Goal: Task Accomplishment & Management: Manage account settings

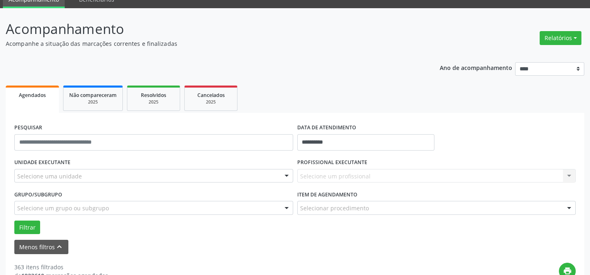
scroll to position [37, 0]
click at [116, 175] on div "Selecione uma unidade" at bounding box center [153, 176] width 279 height 14
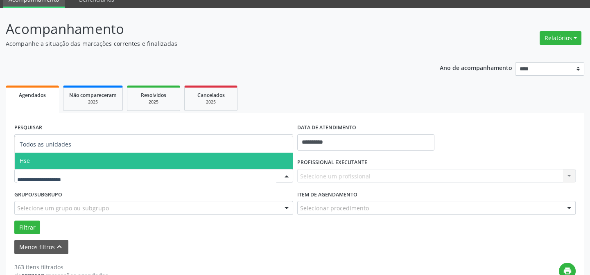
click at [47, 156] on span "Hse" at bounding box center [154, 161] width 278 height 16
click at [47, 156] on div "UNIDADE EXECUTANTE Todos as unidades Hse Nenhum resultado encontrado para: " " …" at bounding box center [153, 172] width 283 height 32
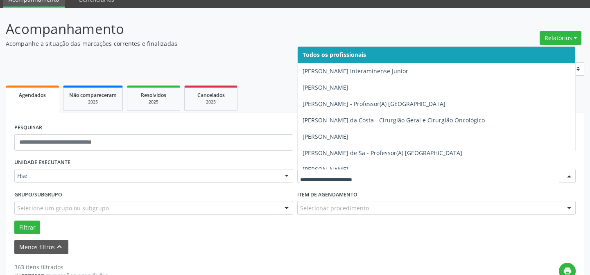
click at [303, 244] on div "Menos filtros keyboard_arrow_up" at bounding box center [294, 247] width 565 height 14
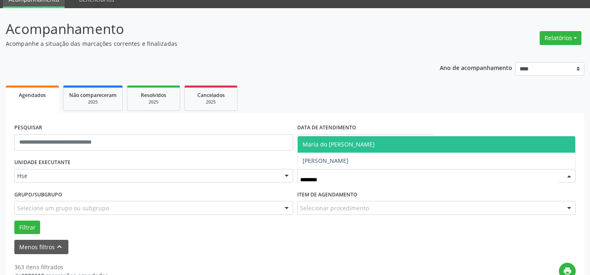
type input "********"
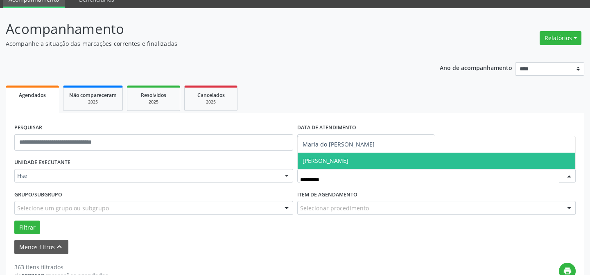
click at [348, 160] on span "[PERSON_NAME]" at bounding box center [326, 161] width 46 height 8
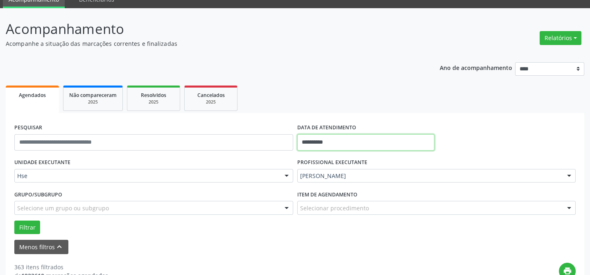
click at [328, 141] on input "**********" at bounding box center [365, 142] width 137 height 16
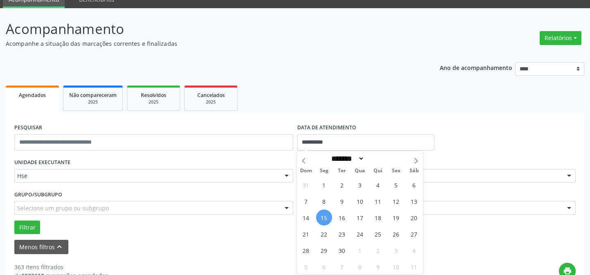
click at [325, 215] on span "15" at bounding box center [324, 218] width 16 height 16
type input "**********"
click at [325, 215] on span "15" at bounding box center [324, 218] width 16 height 16
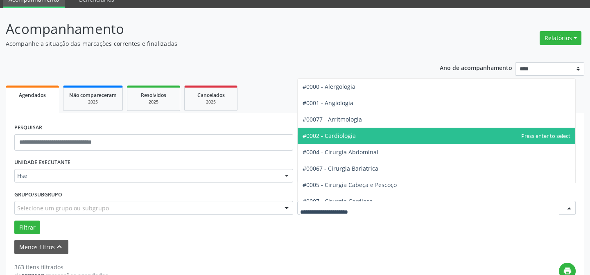
click at [364, 133] on span "#0002 - Cardiologia" at bounding box center [437, 136] width 278 height 16
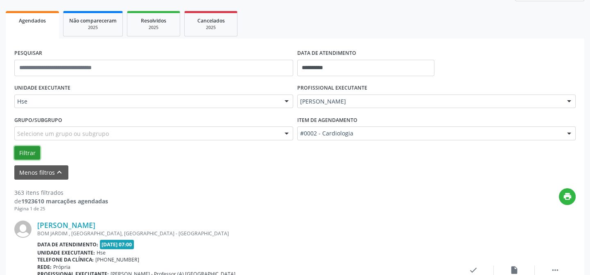
click at [20, 151] on button "Filtrar" at bounding box center [27, 153] width 26 height 14
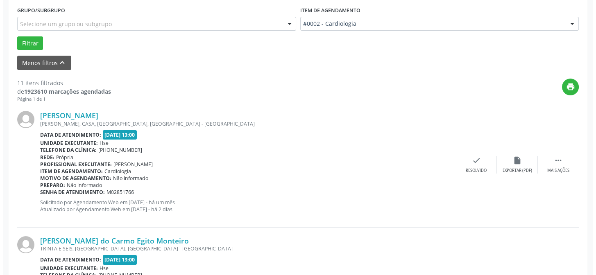
scroll to position [223, 0]
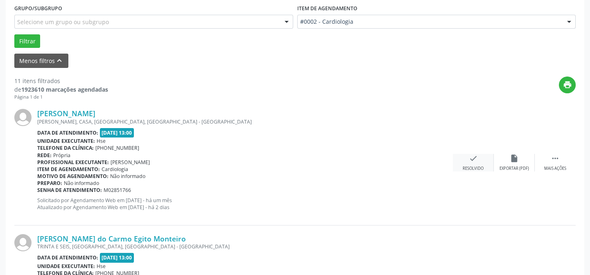
click at [467, 164] on div "check Resolvido" at bounding box center [473, 163] width 41 height 18
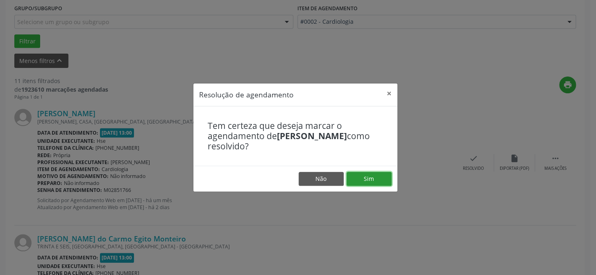
click at [370, 181] on button "Sim" at bounding box center [368, 179] width 45 height 14
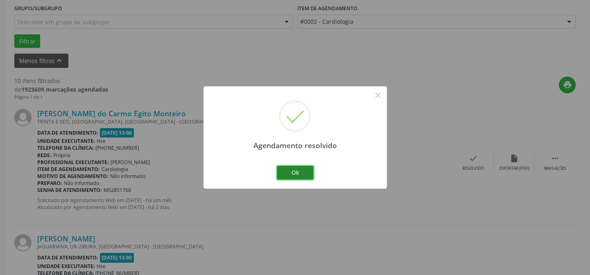
click at [293, 171] on button "Ok" at bounding box center [295, 173] width 37 height 14
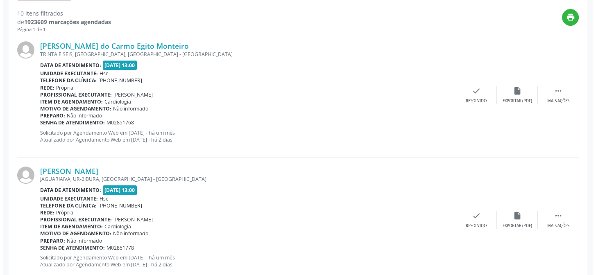
scroll to position [298, 0]
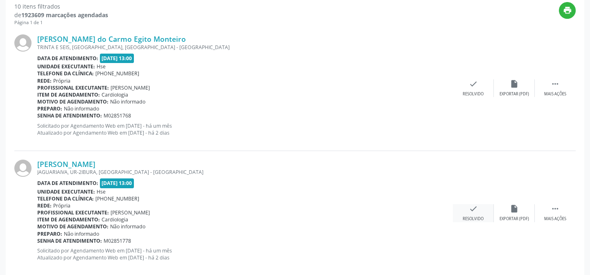
click at [465, 210] on div "check Resolvido" at bounding box center [473, 213] width 41 height 18
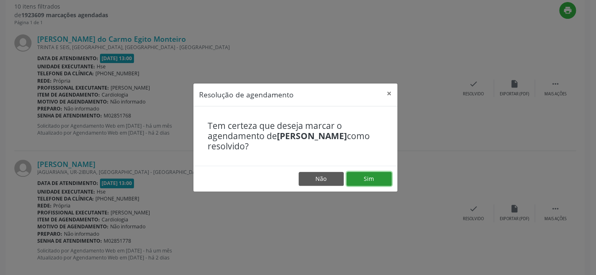
click at [370, 177] on button "Sim" at bounding box center [368, 179] width 45 height 14
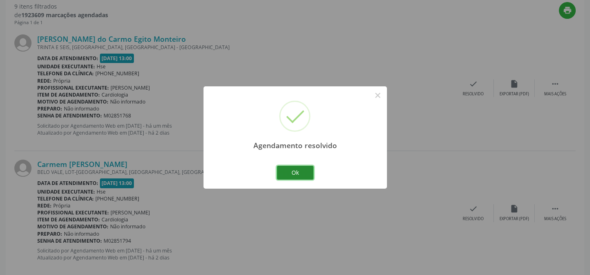
click at [299, 171] on button "Ok" at bounding box center [295, 173] width 37 height 14
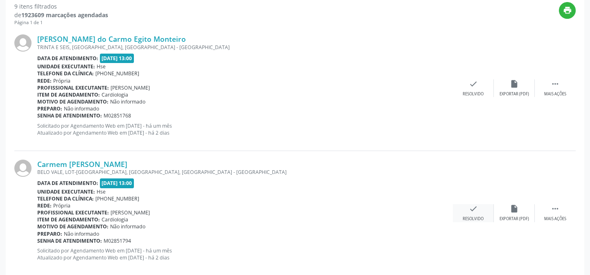
click at [480, 211] on div "check Resolvido" at bounding box center [473, 213] width 41 height 18
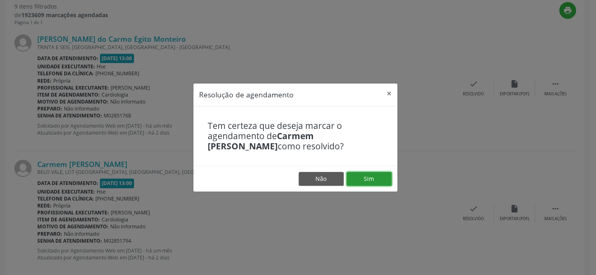
click at [375, 178] on button "Sim" at bounding box center [368, 179] width 45 height 14
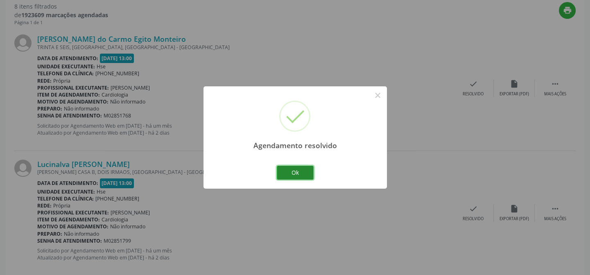
click at [296, 174] on button "Ok" at bounding box center [295, 173] width 37 height 14
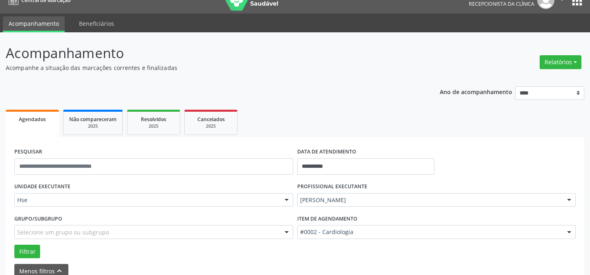
scroll to position [0, 0]
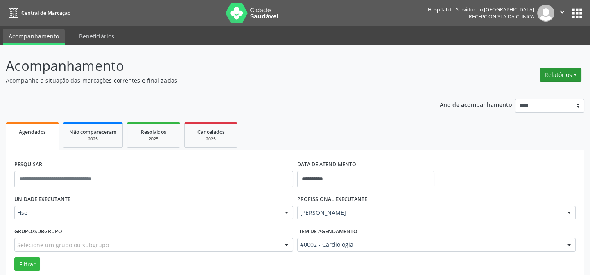
click at [573, 72] on button "Relatórios" at bounding box center [561, 75] width 42 height 14
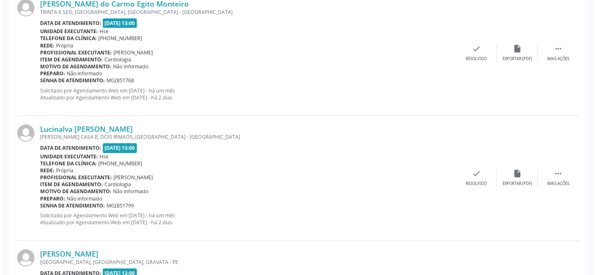
scroll to position [372, 0]
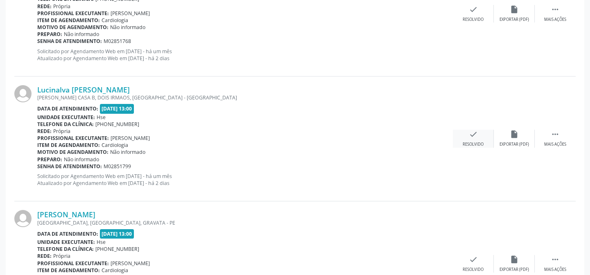
click at [469, 137] on icon "check" at bounding box center [473, 134] width 9 height 9
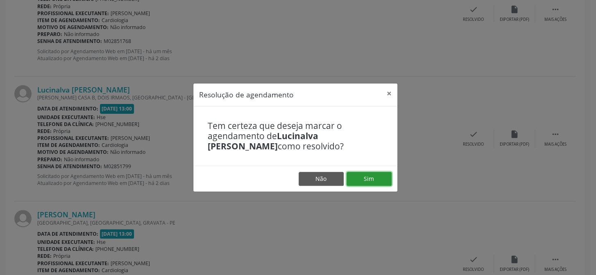
click at [375, 178] on button "Sim" at bounding box center [368, 179] width 45 height 14
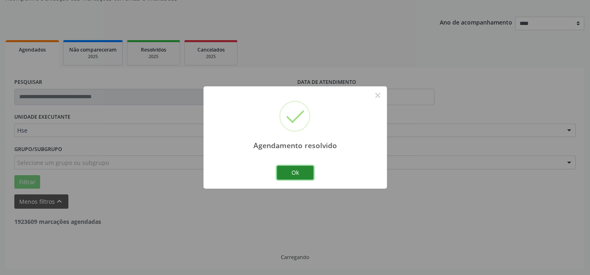
click at [296, 170] on button "Ok" at bounding box center [295, 173] width 37 height 14
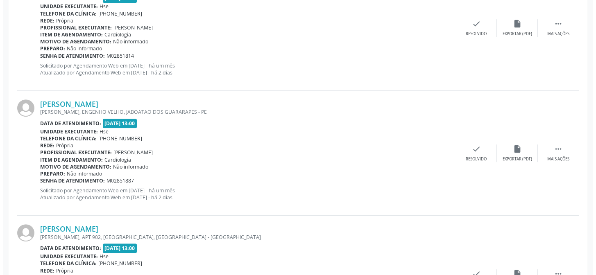
scroll to position [744, 0]
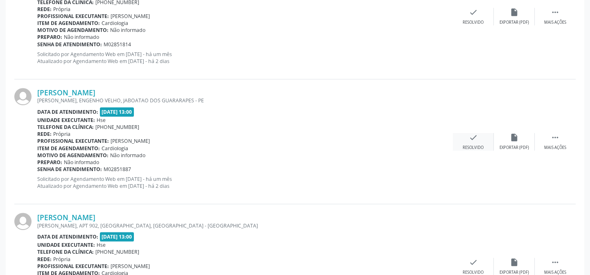
click at [466, 143] on div "check Resolvido" at bounding box center [473, 142] width 41 height 18
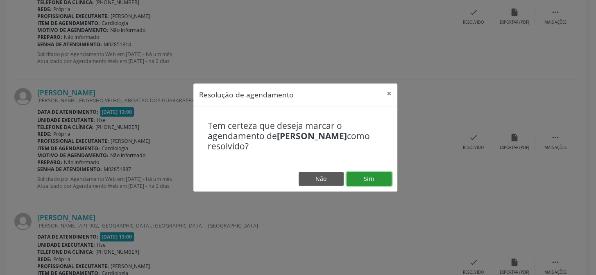
click at [368, 176] on button "Sim" at bounding box center [368, 179] width 45 height 14
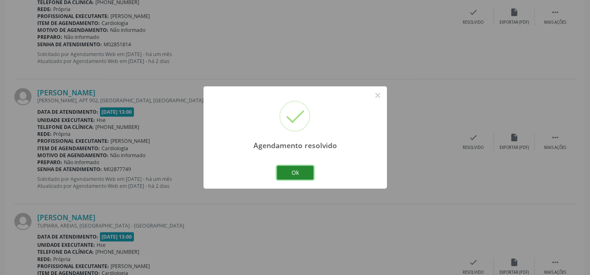
click at [300, 174] on button "Ok" at bounding box center [295, 173] width 37 height 14
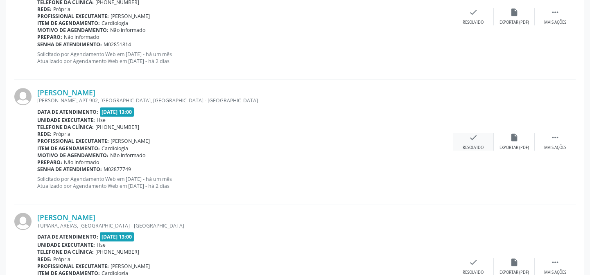
click at [476, 139] on icon "check" at bounding box center [473, 137] width 9 height 9
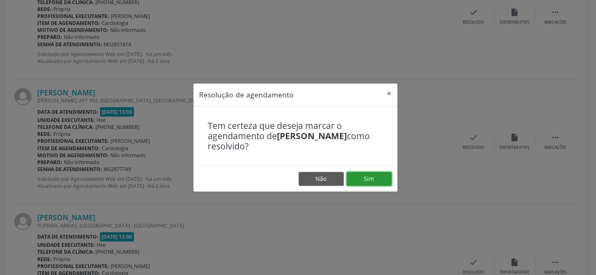
click at [376, 176] on button "Sim" at bounding box center [368, 179] width 45 height 14
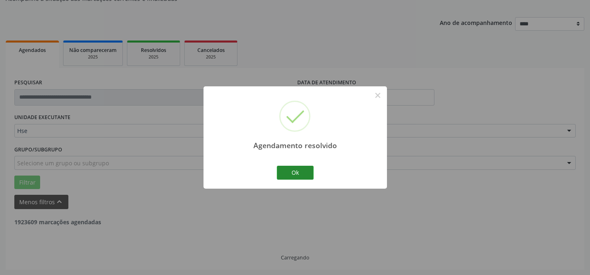
scroll to position [686, 0]
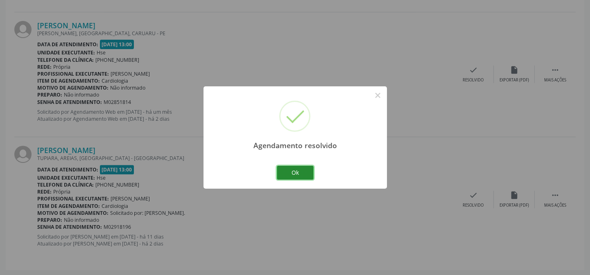
click at [303, 172] on button "Ok" at bounding box center [295, 173] width 37 height 14
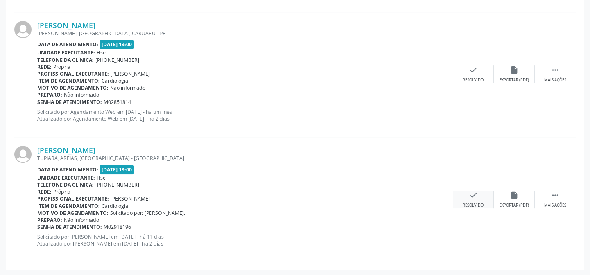
click at [475, 199] on div "check Resolvido" at bounding box center [473, 200] width 41 height 18
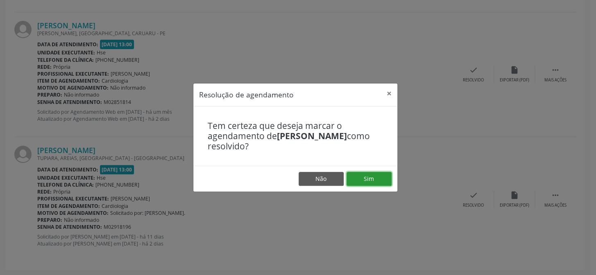
click at [387, 175] on button "Sim" at bounding box center [368, 179] width 45 height 14
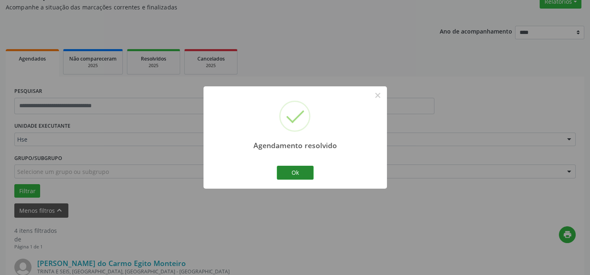
scroll to position [561, 0]
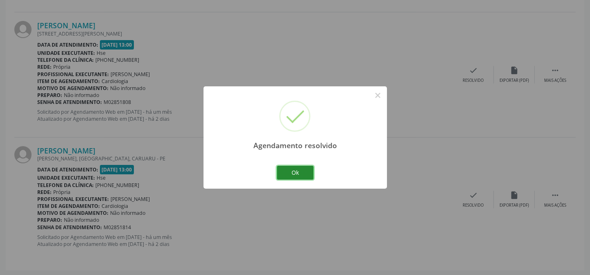
click at [291, 176] on button "Ok" at bounding box center [295, 173] width 37 height 14
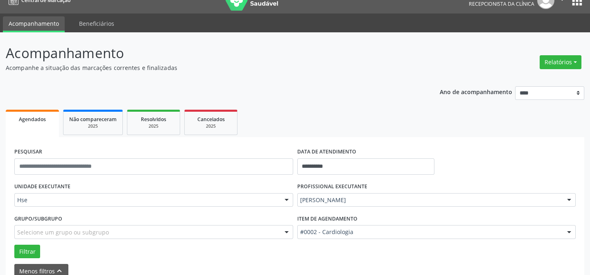
scroll to position [0, 0]
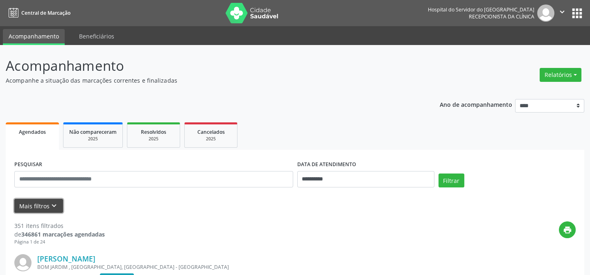
click at [54, 204] on icon "keyboard_arrow_down" at bounding box center [54, 205] width 9 height 9
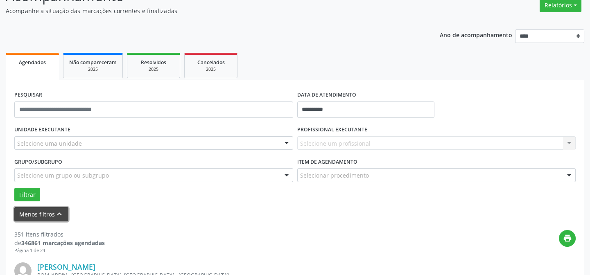
scroll to position [74, 0]
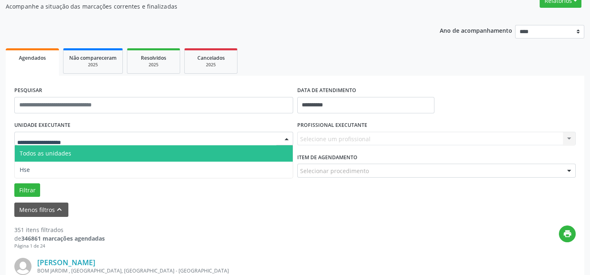
click at [114, 139] on div at bounding box center [153, 139] width 279 height 14
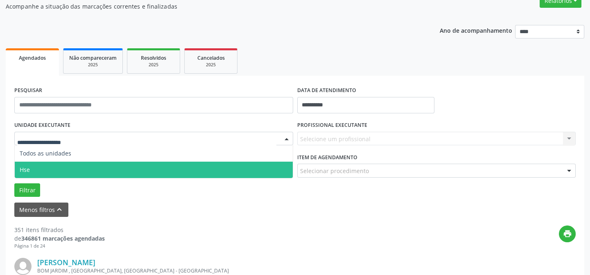
click at [75, 168] on span "Hse" at bounding box center [154, 170] width 278 height 16
click at [75, 168] on div "UNIDADE EXECUTANTE Todos as unidades Hse Nenhum resultado encontrado para: " " …" at bounding box center [294, 158] width 565 height 78
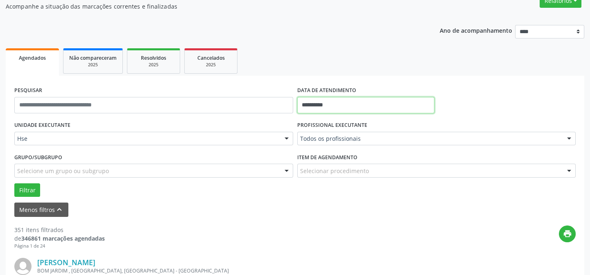
click at [324, 103] on input "**********" at bounding box center [365, 105] width 137 height 16
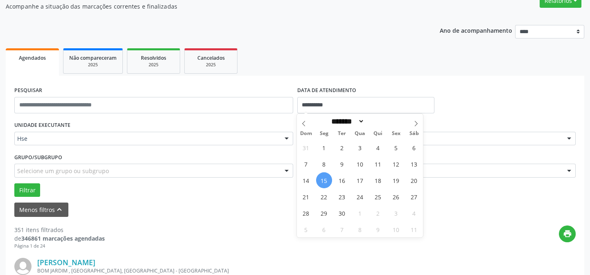
click at [323, 176] on span "15" at bounding box center [324, 180] width 16 height 16
type input "**********"
click at [323, 176] on span "15" at bounding box center [324, 180] width 16 height 16
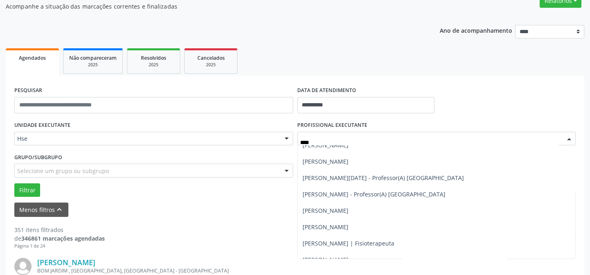
scroll to position [0, 0]
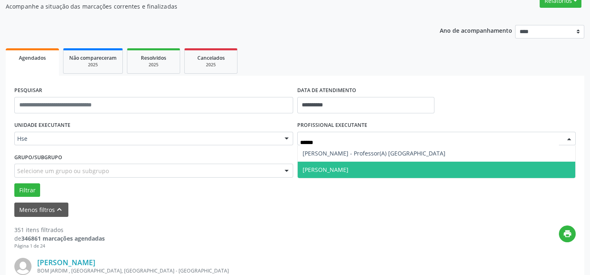
type input "*******"
click at [344, 168] on span "[PERSON_NAME]" at bounding box center [437, 170] width 278 height 16
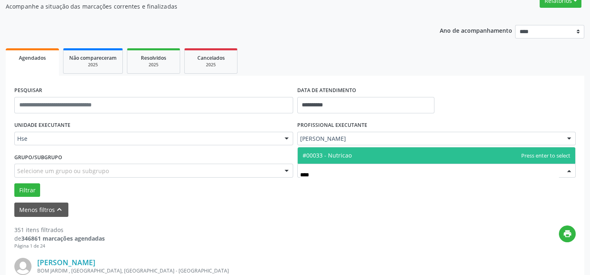
type input "*****"
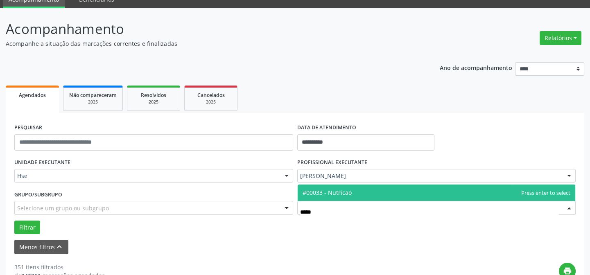
click at [347, 192] on span "#00033 - Nutricao" at bounding box center [327, 193] width 49 height 8
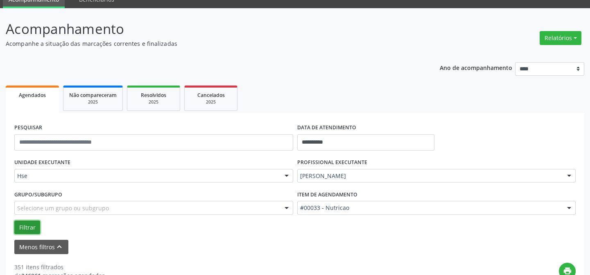
click at [28, 227] on button "Filtrar" at bounding box center [27, 228] width 26 height 14
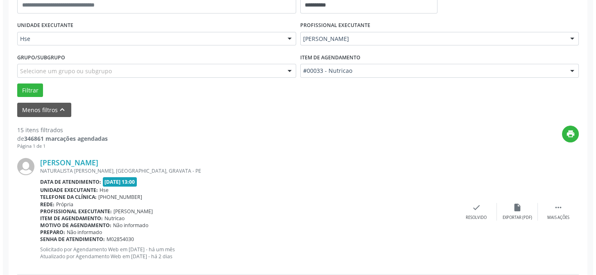
scroll to position [223, 0]
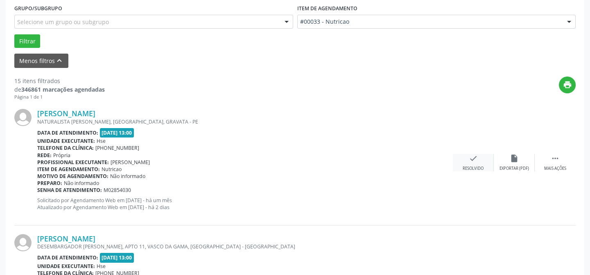
click at [477, 157] on icon "check" at bounding box center [473, 158] width 9 height 9
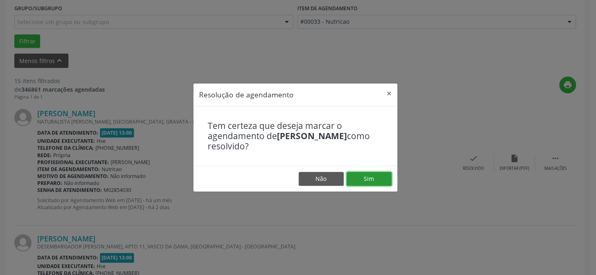
click at [367, 178] on button "Sim" at bounding box center [368, 179] width 45 height 14
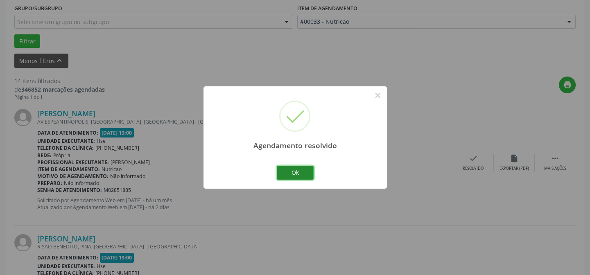
click at [303, 170] on button "Ok" at bounding box center [295, 173] width 37 height 14
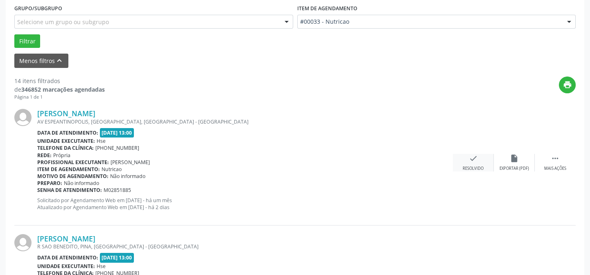
click at [472, 157] on icon "check" at bounding box center [473, 158] width 9 height 9
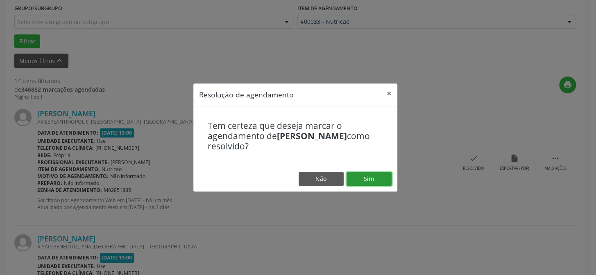
click at [377, 180] on button "Sim" at bounding box center [368, 179] width 45 height 14
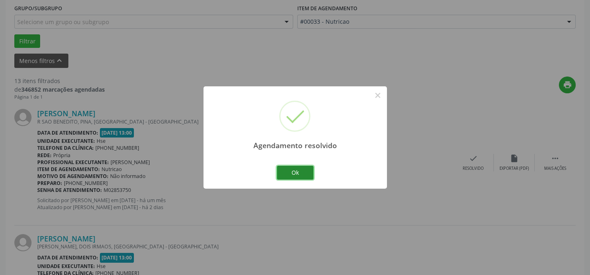
click at [311, 175] on button "Ok" at bounding box center [295, 173] width 37 height 14
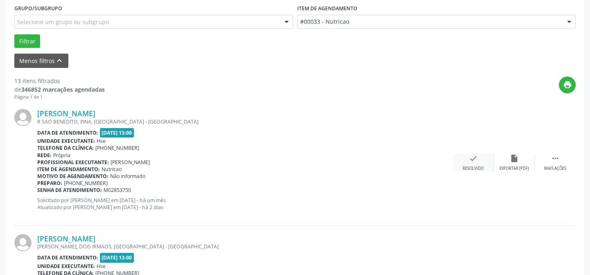
click at [470, 154] on icon "check" at bounding box center [473, 158] width 9 height 9
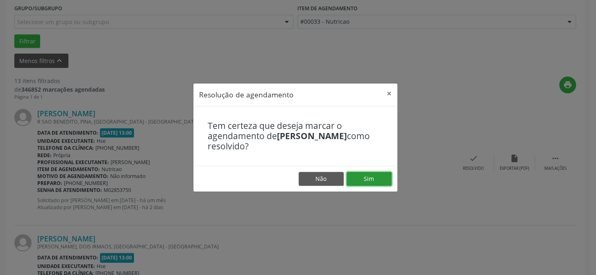
click at [368, 176] on button "Sim" at bounding box center [368, 179] width 45 height 14
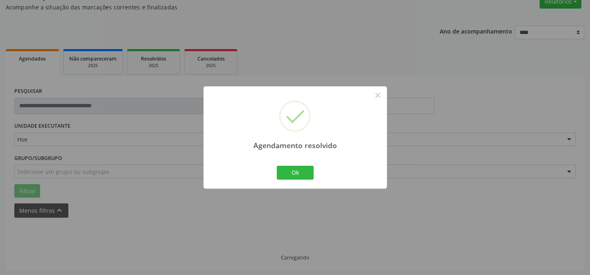
scroll to position [82, 0]
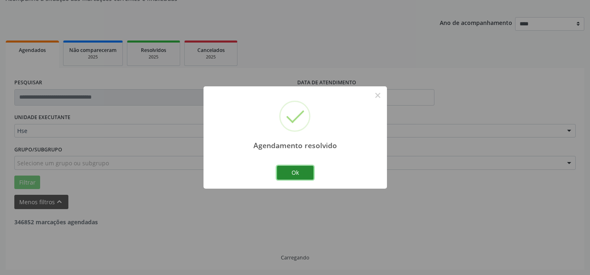
click at [288, 178] on button "Ok" at bounding box center [295, 173] width 37 height 14
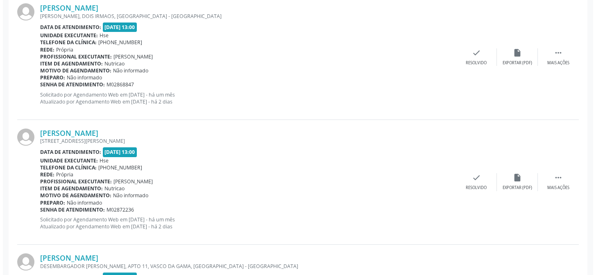
scroll to position [342, 0]
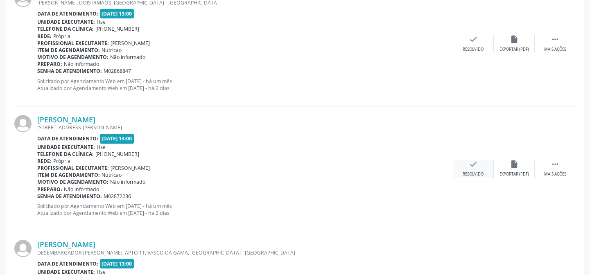
click at [476, 162] on icon "check" at bounding box center [473, 164] width 9 height 9
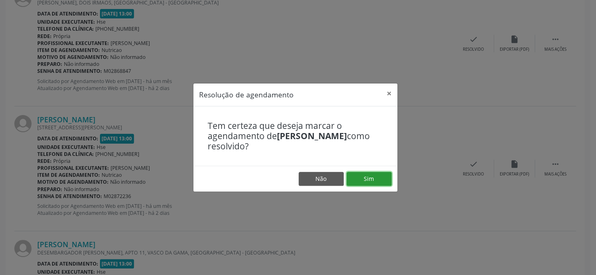
click at [368, 180] on button "Sim" at bounding box center [368, 179] width 45 height 14
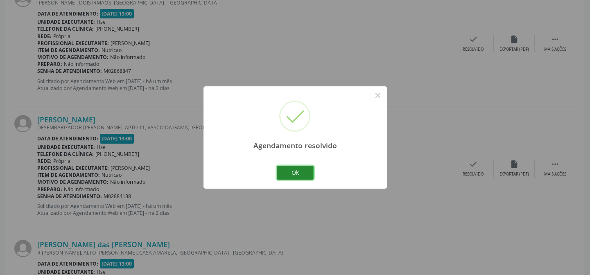
click at [290, 167] on button "Ok" at bounding box center [295, 173] width 37 height 14
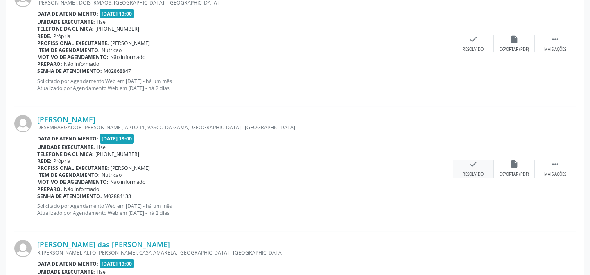
click at [467, 163] on div "check Resolvido" at bounding box center [473, 169] width 41 height 18
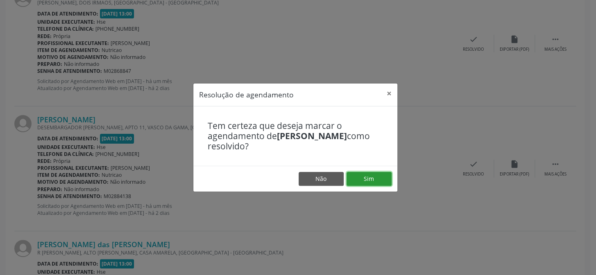
click at [379, 178] on button "Sim" at bounding box center [368, 179] width 45 height 14
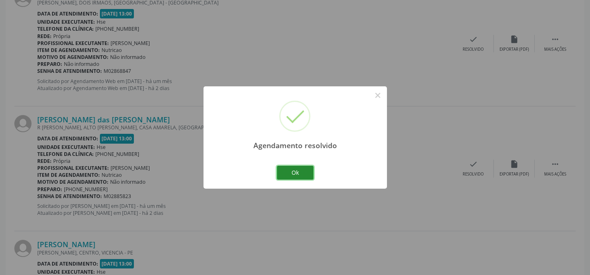
click at [300, 172] on button "Ok" at bounding box center [295, 173] width 37 height 14
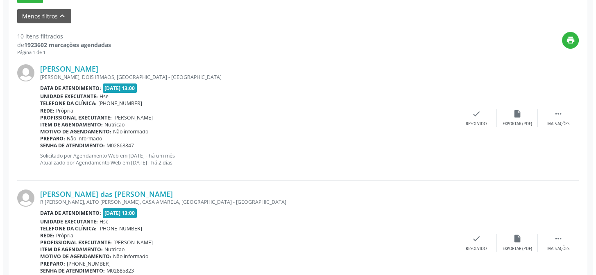
scroll to position [305, 0]
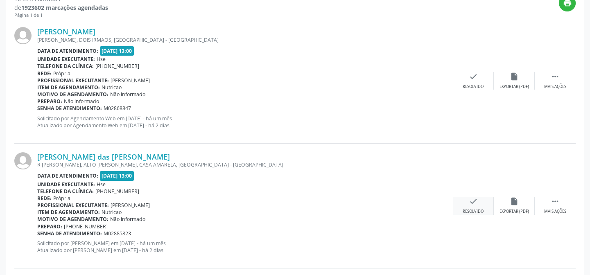
click at [471, 205] on icon "check" at bounding box center [473, 201] width 9 height 9
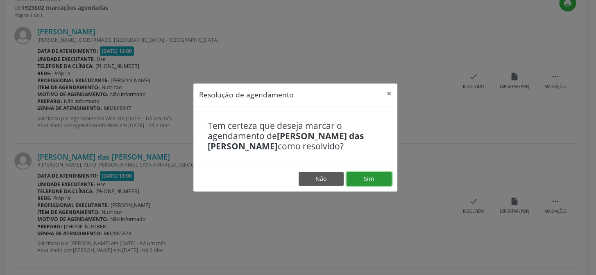
click at [380, 183] on button "Sim" at bounding box center [368, 179] width 45 height 14
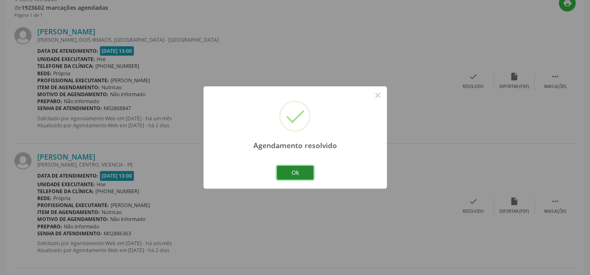
click at [304, 176] on button "Ok" at bounding box center [295, 173] width 37 height 14
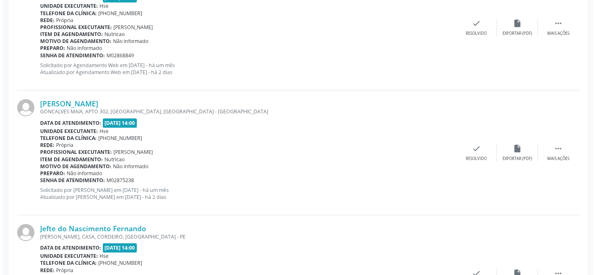
scroll to position [752, 0]
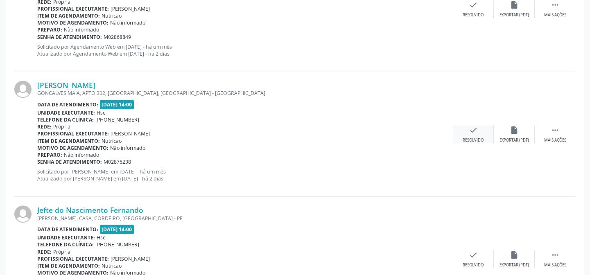
click at [473, 141] on div "Resolvido" at bounding box center [473, 141] width 21 height 6
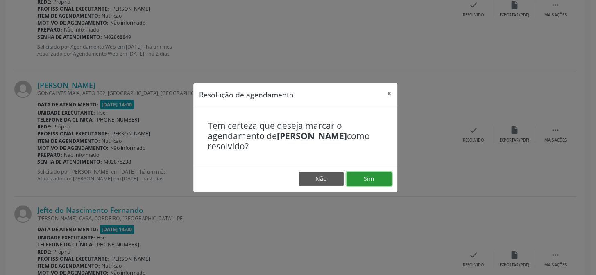
click at [361, 177] on button "Sim" at bounding box center [368, 179] width 45 height 14
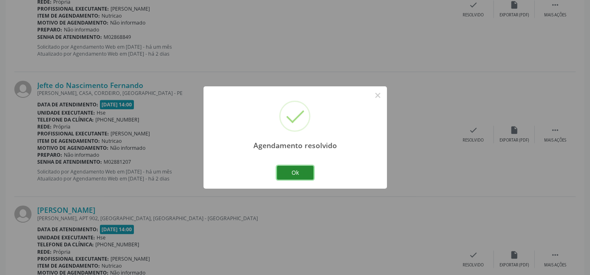
click at [296, 174] on button "Ok" at bounding box center [295, 173] width 37 height 14
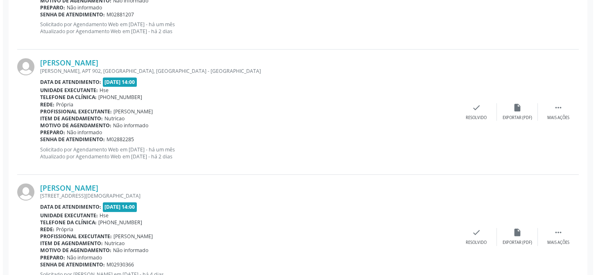
scroll to position [901, 0]
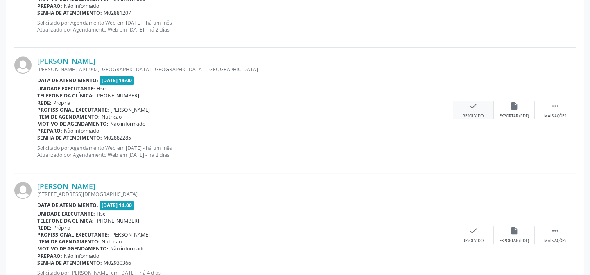
click at [478, 112] on div "check Resolvido" at bounding box center [473, 111] width 41 height 18
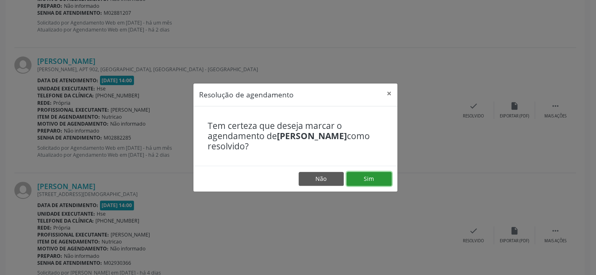
click at [366, 180] on button "Sim" at bounding box center [368, 179] width 45 height 14
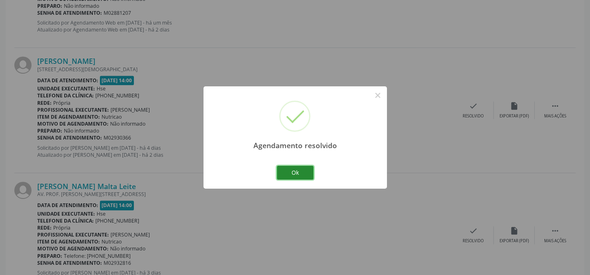
click at [307, 171] on button "Ok" at bounding box center [295, 173] width 37 height 14
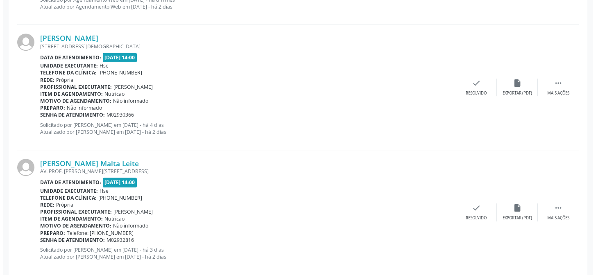
scroll to position [936, 0]
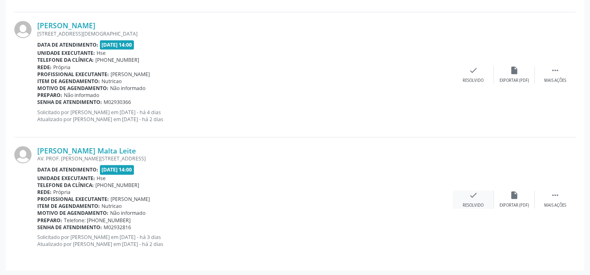
click at [467, 199] on div "check Resolvido" at bounding box center [473, 200] width 41 height 18
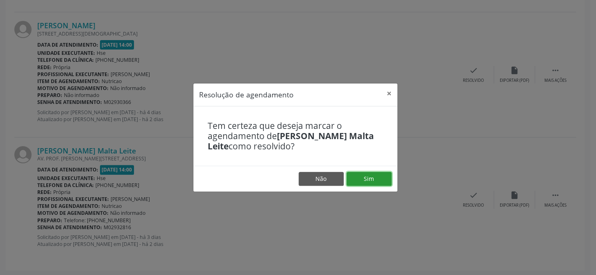
click at [373, 176] on button "Sim" at bounding box center [368, 179] width 45 height 14
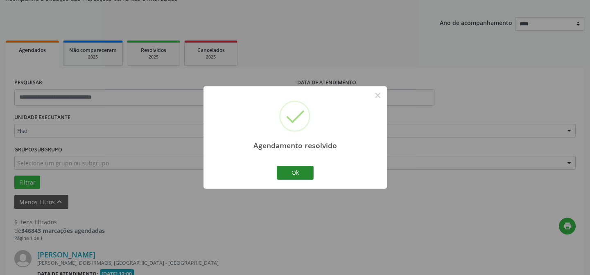
scroll to position [811, 0]
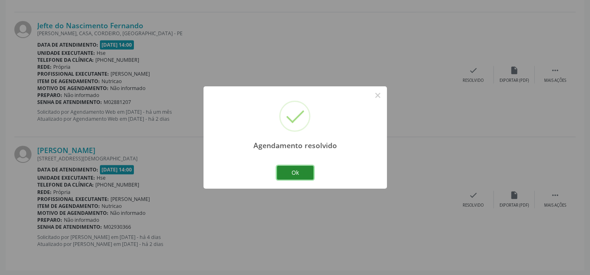
click at [300, 174] on button "Ok" at bounding box center [295, 173] width 37 height 14
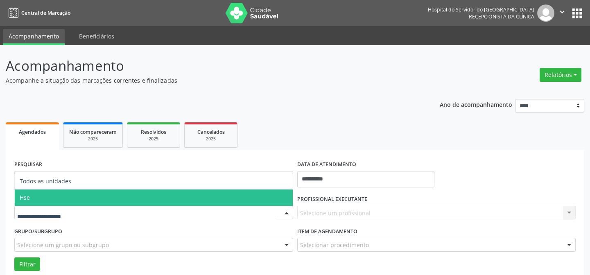
click at [56, 201] on span "Hse" at bounding box center [154, 198] width 278 height 16
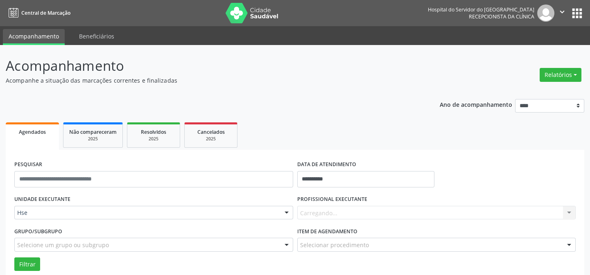
click at [56, 200] on div "UNIDADE EXECUTANTE Hse Todos as unidades Hse Nenhum resultado encontrado para: …" at bounding box center [153, 209] width 283 height 32
click at [340, 177] on input "**********" at bounding box center [365, 179] width 137 height 16
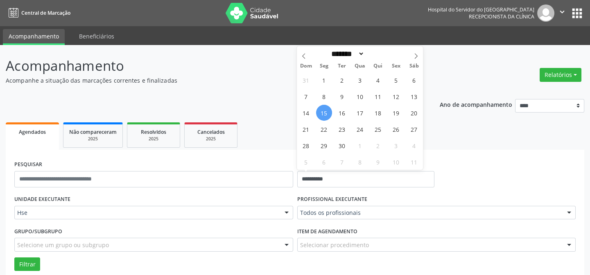
click at [325, 111] on span "15" at bounding box center [324, 113] width 16 height 16
type input "**********"
click at [325, 111] on span "15" at bounding box center [324, 113] width 16 height 16
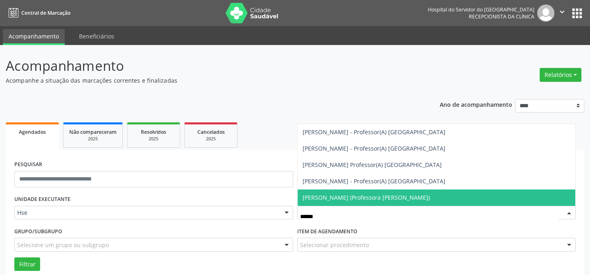
type input "******"
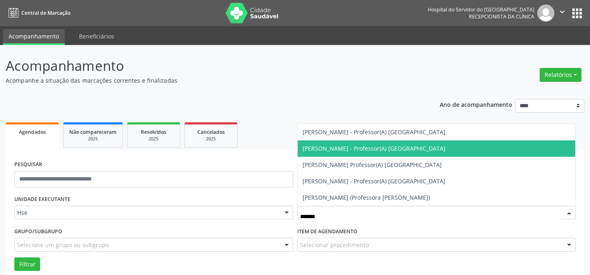
click at [379, 147] on span "[PERSON_NAME] - Professor(A) [GEOGRAPHIC_DATA]" at bounding box center [374, 149] width 143 height 8
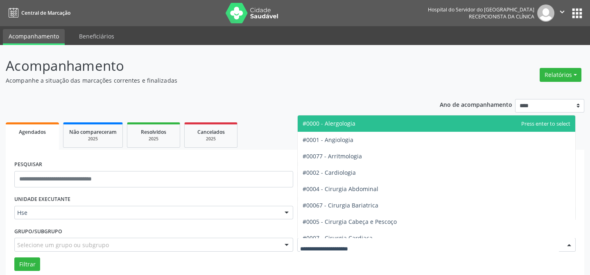
click at [373, 246] on div at bounding box center [436, 245] width 279 height 14
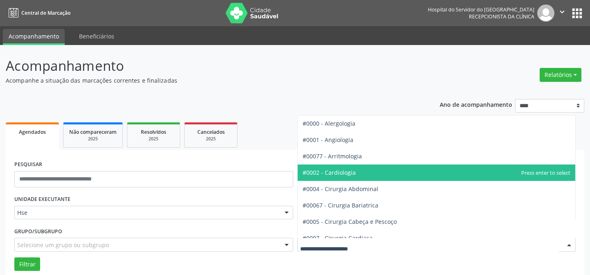
click at [363, 171] on span "#0002 - Cardiologia" at bounding box center [437, 173] width 278 height 16
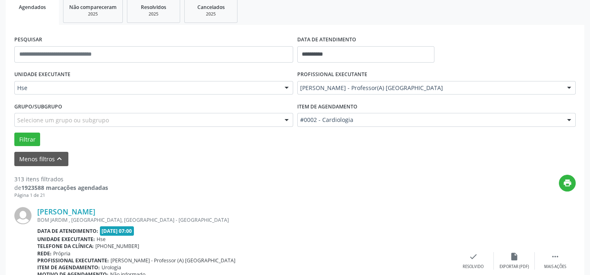
scroll to position [111, 0]
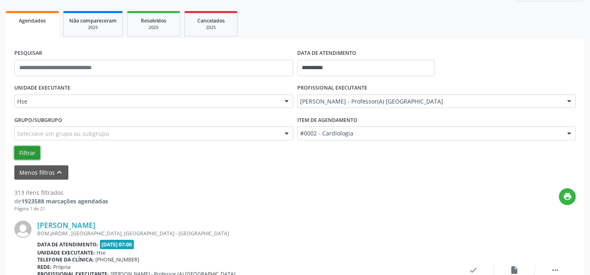
click at [25, 152] on button "Filtrar" at bounding box center [27, 153] width 26 height 14
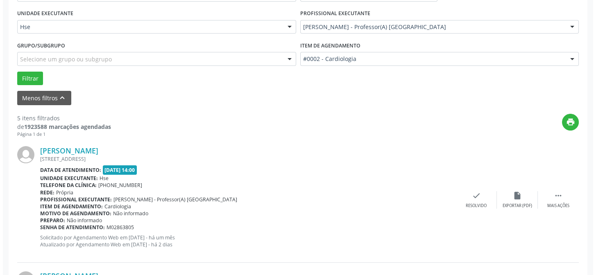
scroll to position [260, 0]
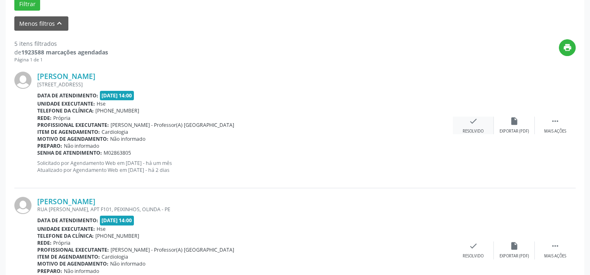
click at [463, 124] on div "check Resolvido" at bounding box center [473, 126] width 41 height 18
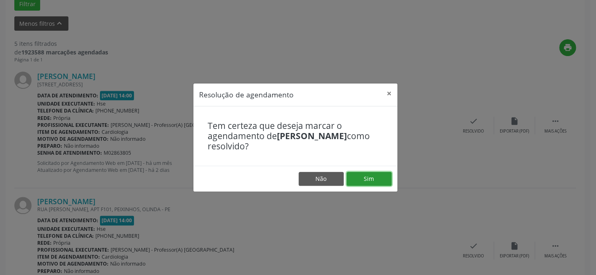
click at [374, 184] on button "Sim" at bounding box center [368, 179] width 45 height 14
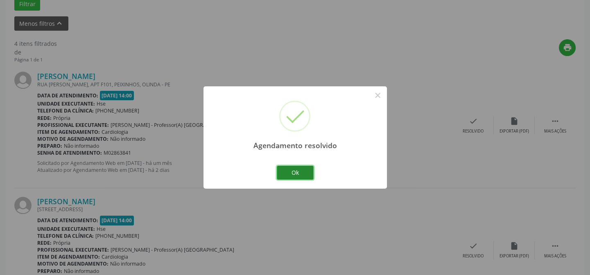
click at [303, 168] on button "Ok" at bounding box center [295, 173] width 37 height 14
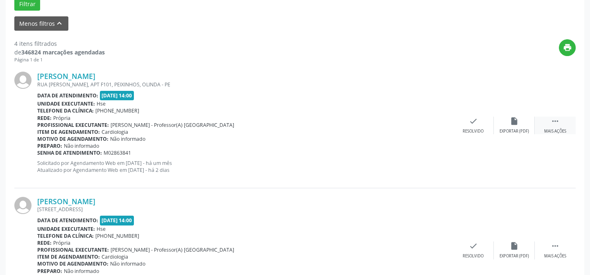
click at [553, 117] on icon "" at bounding box center [555, 121] width 9 height 9
click at [516, 117] on icon "alarm_off" at bounding box center [514, 121] width 9 height 9
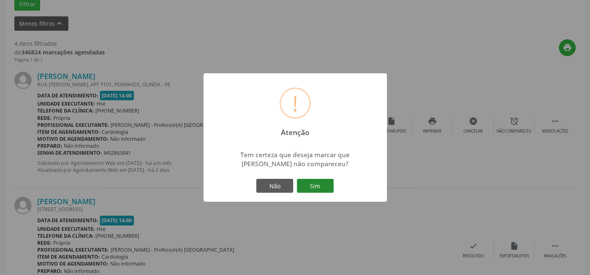
click at [314, 184] on button "Sim" at bounding box center [315, 186] width 37 height 14
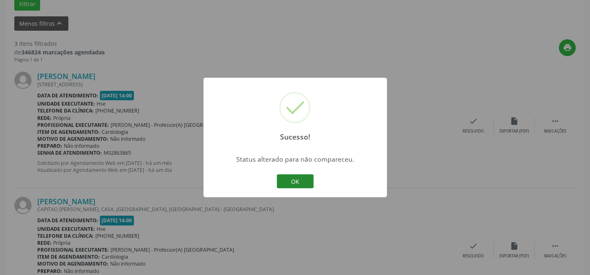
click at [294, 175] on button "OK" at bounding box center [295, 181] width 37 height 14
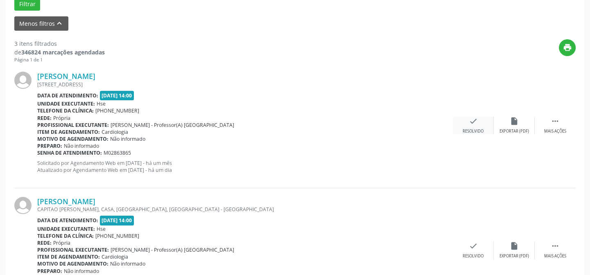
click at [469, 120] on icon "check" at bounding box center [473, 121] width 9 height 9
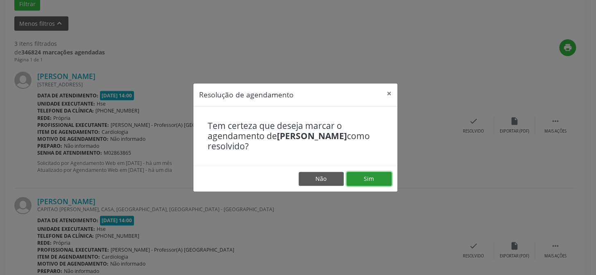
click at [361, 176] on button "Sim" at bounding box center [368, 179] width 45 height 14
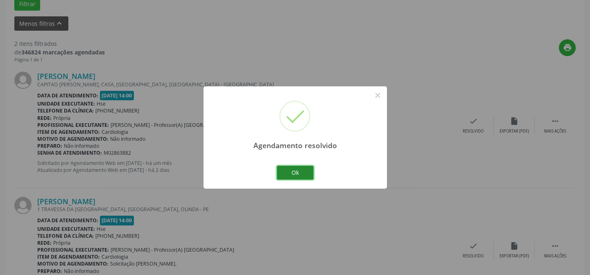
click at [307, 171] on button "Ok" at bounding box center [295, 173] width 37 height 14
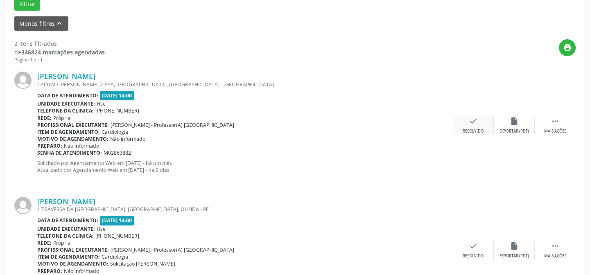
click at [477, 123] on icon "check" at bounding box center [473, 121] width 9 height 9
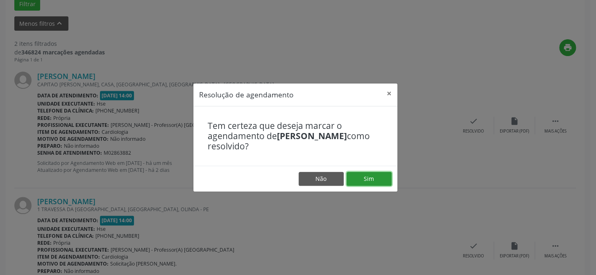
click at [368, 176] on button "Sim" at bounding box center [368, 179] width 45 height 14
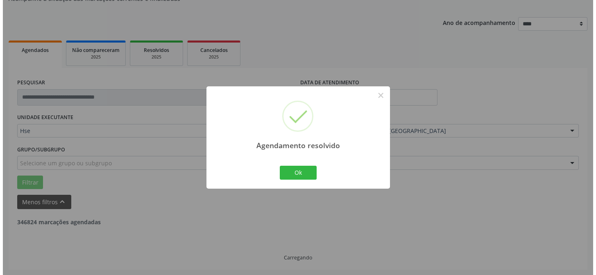
scroll to position [187, 0]
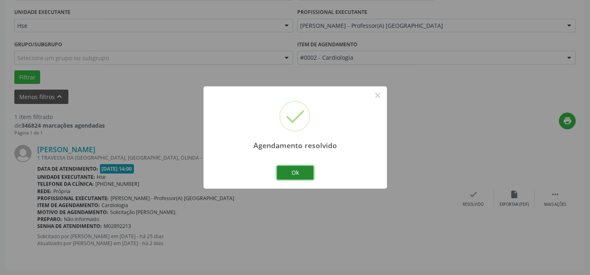
click at [299, 172] on button "Ok" at bounding box center [295, 173] width 37 height 14
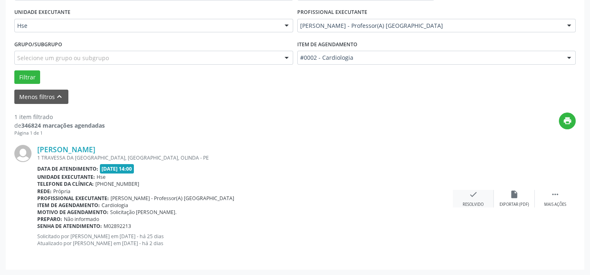
click at [470, 196] on icon "check" at bounding box center [473, 194] width 9 height 9
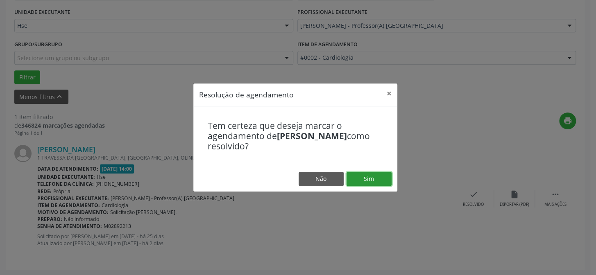
click at [387, 183] on button "Sim" at bounding box center [368, 179] width 45 height 14
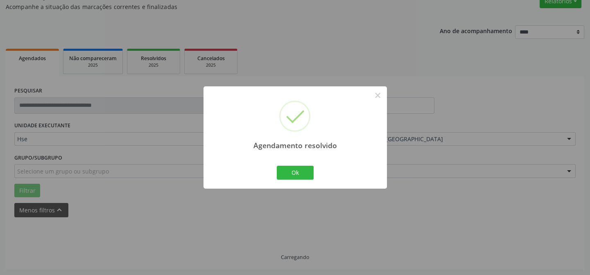
scroll to position [55, 0]
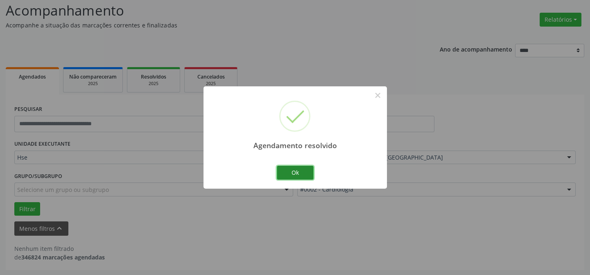
click at [300, 169] on button "Ok" at bounding box center [295, 173] width 37 height 14
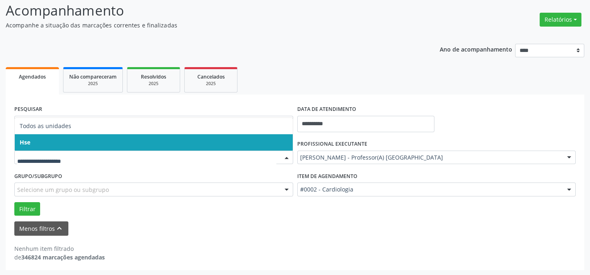
click at [77, 138] on span "Hse" at bounding box center [154, 142] width 278 height 16
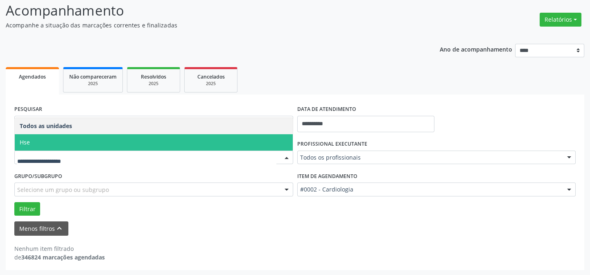
click at [54, 142] on span "Hse" at bounding box center [154, 142] width 278 height 16
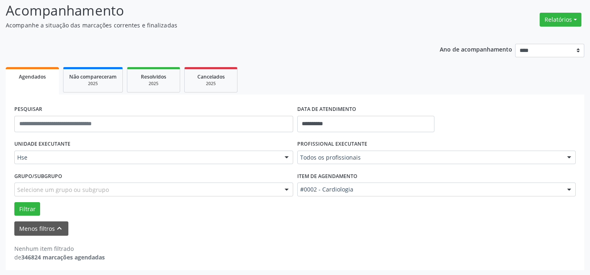
click at [54, 142] on div "UNIDADE EXECUTANTE Hse Todos as unidades Hse Nenhum resultado encontrado para: …" at bounding box center [153, 154] width 283 height 32
click at [327, 120] on input "**********" at bounding box center [365, 124] width 137 height 16
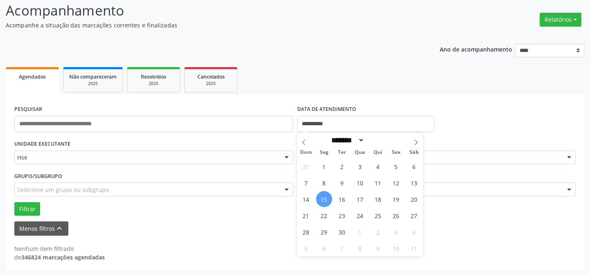
click at [323, 198] on span "15" at bounding box center [324, 199] width 16 height 16
type input "**********"
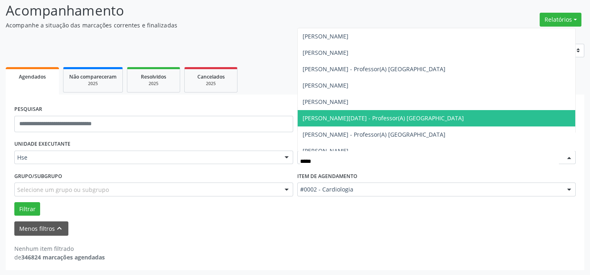
type input "******"
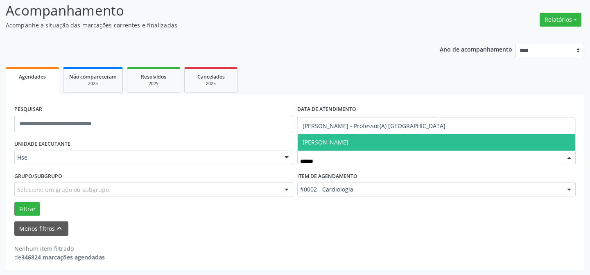
click at [348, 141] on span "[PERSON_NAME]" at bounding box center [437, 142] width 278 height 16
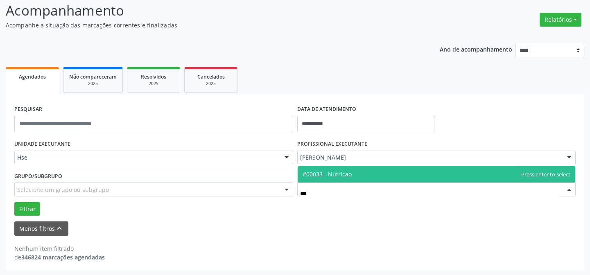
type input "****"
click at [359, 169] on span "#00033 - Nutricao" at bounding box center [437, 174] width 278 height 16
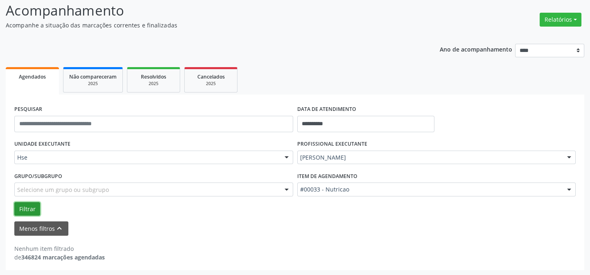
click at [29, 209] on button "Filtrar" at bounding box center [27, 209] width 26 height 14
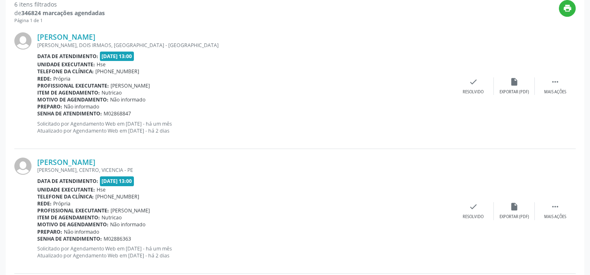
scroll to position [216, 0]
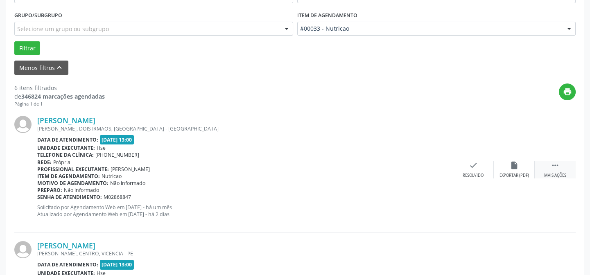
click at [555, 172] on div " Mais ações" at bounding box center [555, 170] width 41 height 18
click at [510, 164] on icon "alarm_off" at bounding box center [514, 165] width 9 height 9
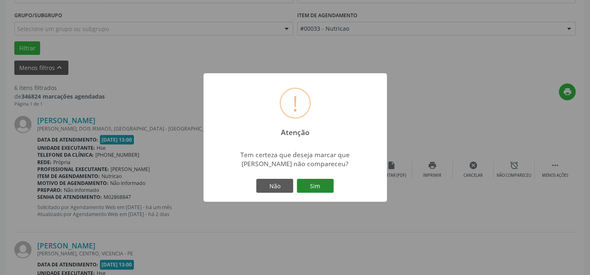
click at [327, 184] on button "Sim" at bounding box center [315, 186] width 37 height 14
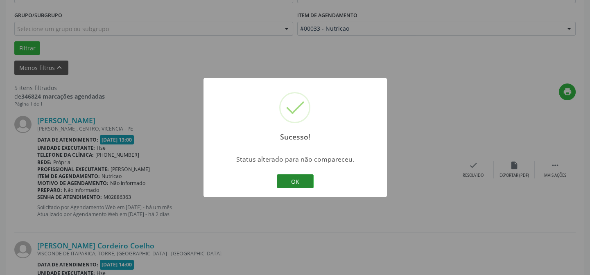
click at [291, 181] on button "OK" at bounding box center [295, 181] width 37 height 14
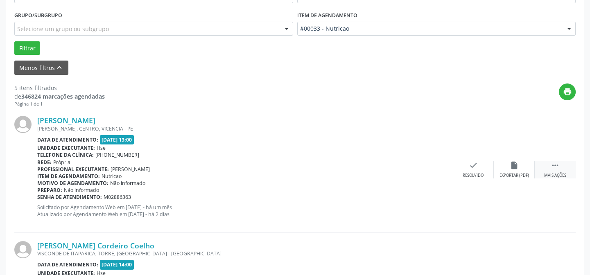
click at [553, 166] on icon "" at bounding box center [555, 165] width 9 height 9
click at [514, 167] on icon "alarm_off" at bounding box center [514, 165] width 9 height 9
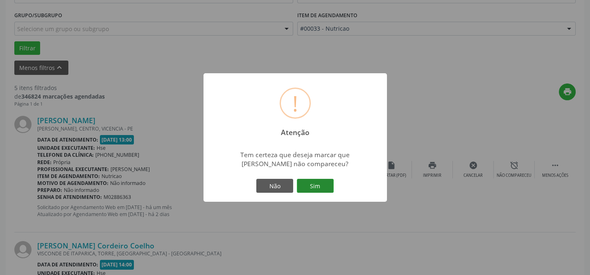
click at [307, 190] on button "Sim" at bounding box center [315, 186] width 37 height 14
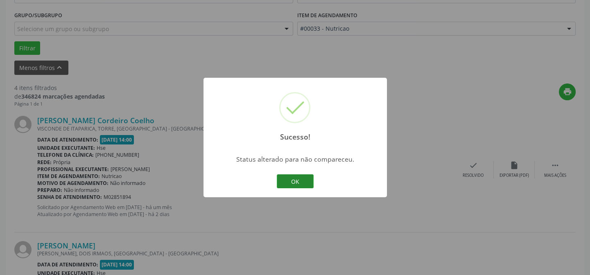
click at [299, 181] on button "OK" at bounding box center [295, 181] width 37 height 14
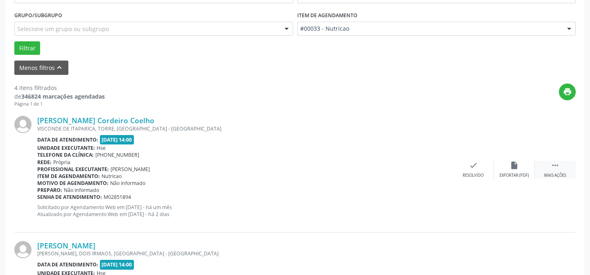
click at [552, 167] on icon "" at bounding box center [555, 165] width 9 height 9
click at [510, 161] on icon "alarm_off" at bounding box center [514, 165] width 9 height 9
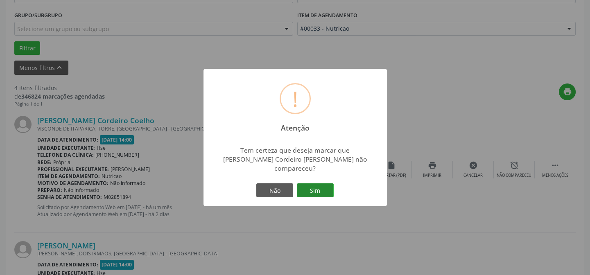
click at [324, 185] on button "Sim" at bounding box center [315, 190] width 37 height 14
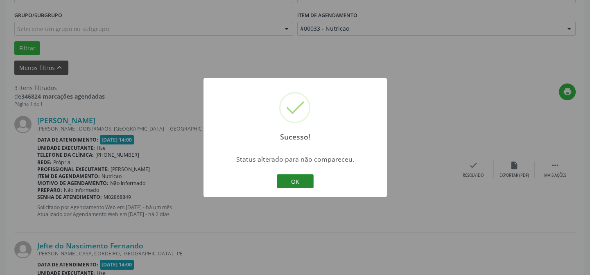
click at [296, 177] on button "OK" at bounding box center [295, 181] width 37 height 14
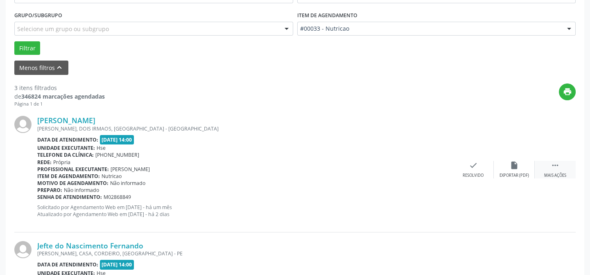
click at [547, 167] on div " Mais ações" at bounding box center [555, 170] width 41 height 18
click at [514, 165] on icon "alarm_off" at bounding box center [514, 165] width 9 height 9
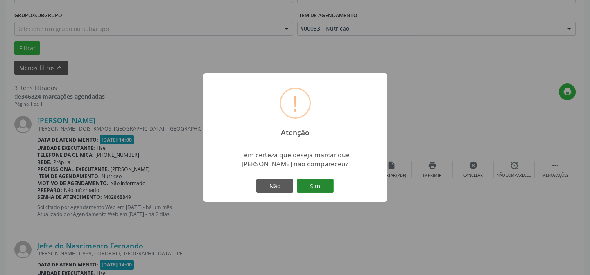
click at [319, 181] on button "Sim" at bounding box center [315, 186] width 37 height 14
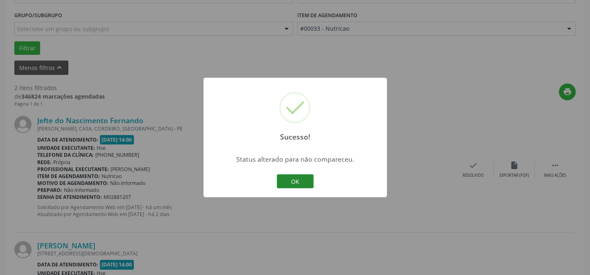
click at [303, 181] on button "OK" at bounding box center [295, 181] width 37 height 14
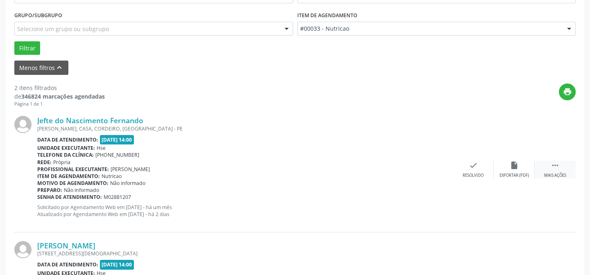
click at [566, 172] on div " Mais ações" at bounding box center [555, 170] width 41 height 18
click at [512, 164] on icon "alarm_off" at bounding box center [514, 165] width 9 height 9
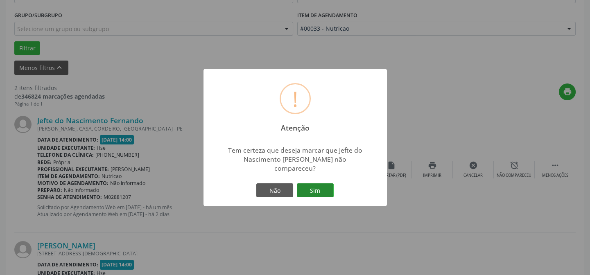
click at [311, 183] on button "Sim" at bounding box center [315, 190] width 37 height 14
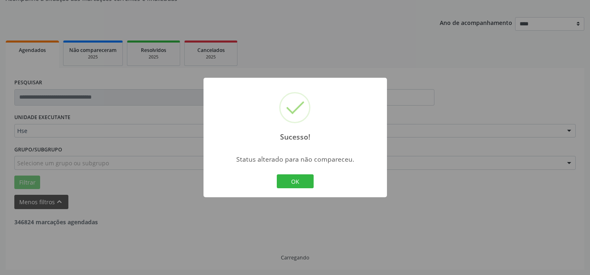
scroll to position [187, 0]
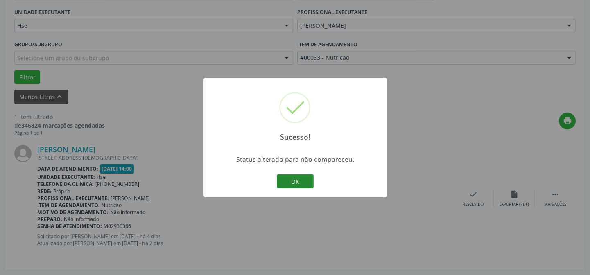
click at [288, 179] on button "OK" at bounding box center [295, 181] width 37 height 14
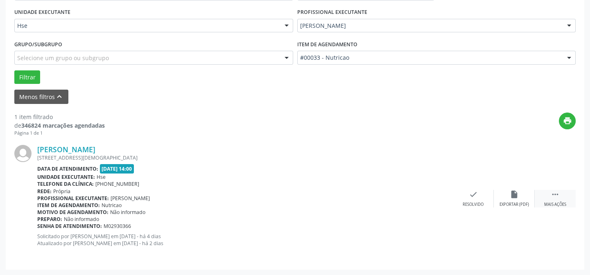
click at [557, 193] on icon "" at bounding box center [555, 194] width 9 height 9
click at [515, 197] on icon "alarm_off" at bounding box center [514, 194] width 9 height 9
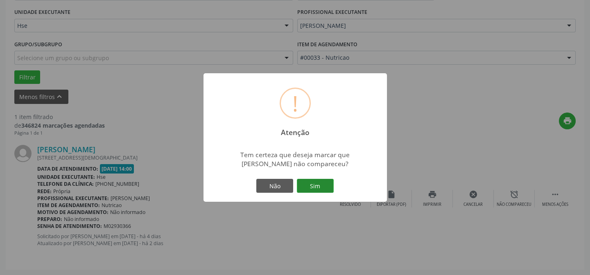
click at [315, 189] on button "Sim" at bounding box center [315, 186] width 37 height 14
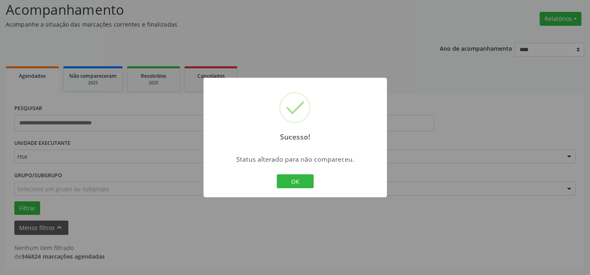
scroll to position [55, 0]
click at [299, 182] on button "OK" at bounding box center [295, 181] width 37 height 14
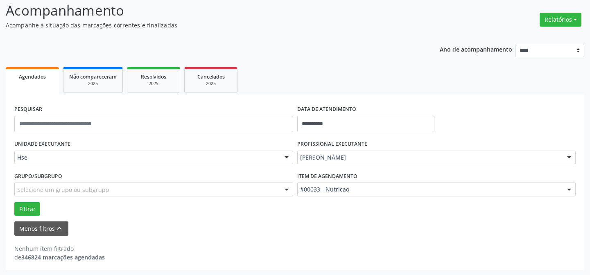
click at [424, 225] on div "Menos filtros keyboard_arrow_up" at bounding box center [294, 228] width 565 height 14
